Goal: Navigation & Orientation: Find specific page/section

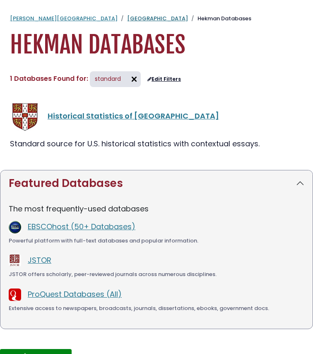
click at [127, 19] on link "[GEOGRAPHIC_DATA]" at bounding box center [157, 18] width 61 height 8
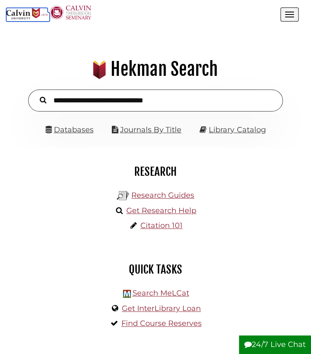
scroll to position [4, 4]
click at [36, 12] on icon at bounding box center [38, 13] width 4 height 10
click at [292, 10] on button "Open the menu" at bounding box center [289, 14] width 18 height 14
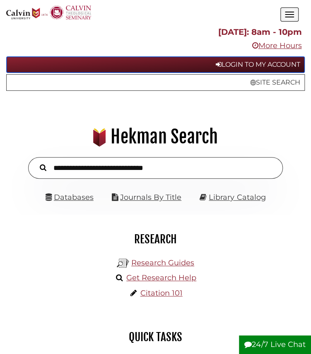
click at [263, 65] on link "Login to My Account" at bounding box center [155, 64] width 299 height 17
